Goal: Task Accomplishment & Management: Manage account settings

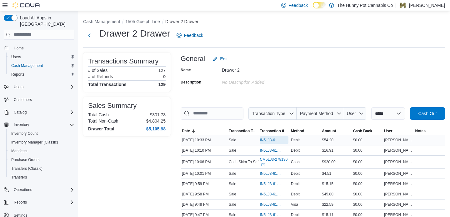
click at [272, 143] on span "IN5LJ3-6146641" at bounding box center [271, 140] width 22 height 5
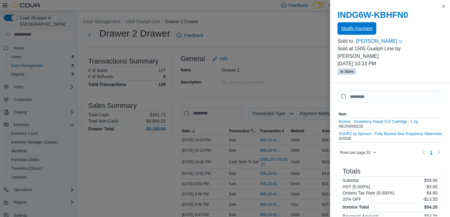
click at [357, 33] on span "Modify Payment" at bounding box center [356, 28] width 31 height 13
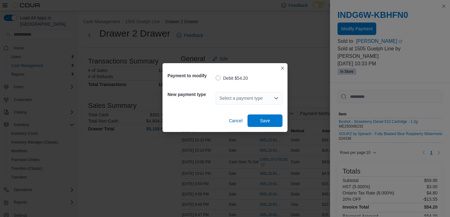
click at [253, 102] on div "Select a payment type" at bounding box center [249, 98] width 67 height 13
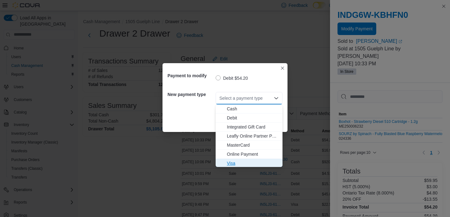
click at [246, 161] on span "Visa" at bounding box center [253, 163] width 52 height 6
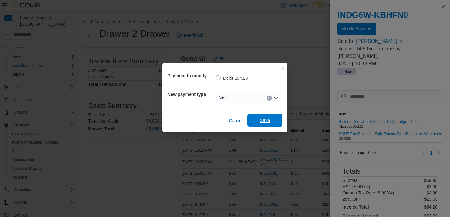
click at [266, 123] on span "Save" at bounding box center [265, 120] width 10 height 6
